Goal: Task Accomplishment & Management: Complete application form

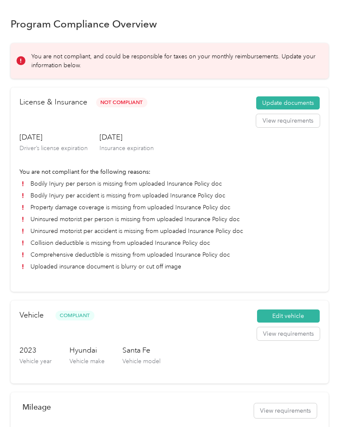
click at [303, 104] on button "Update documents" at bounding box center [287, 103] width 63 height 14
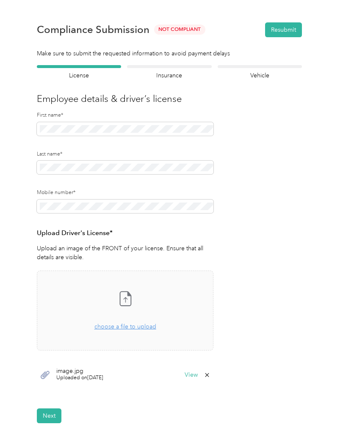
click at [151, 330] on div "Drag and drop your file here, or choose a file to upload" at bounding box center [125, 322] width 62 height 19
click at [116, 328] on span "choose a file to upload" at bounding box center [125, 326] width 62 height 7
click at [125, 328] on span "choose a file to upload" at bounding box center [125, 326] width 62 height 7
